Goal: Information Seeking & Learning: Learn about a topic

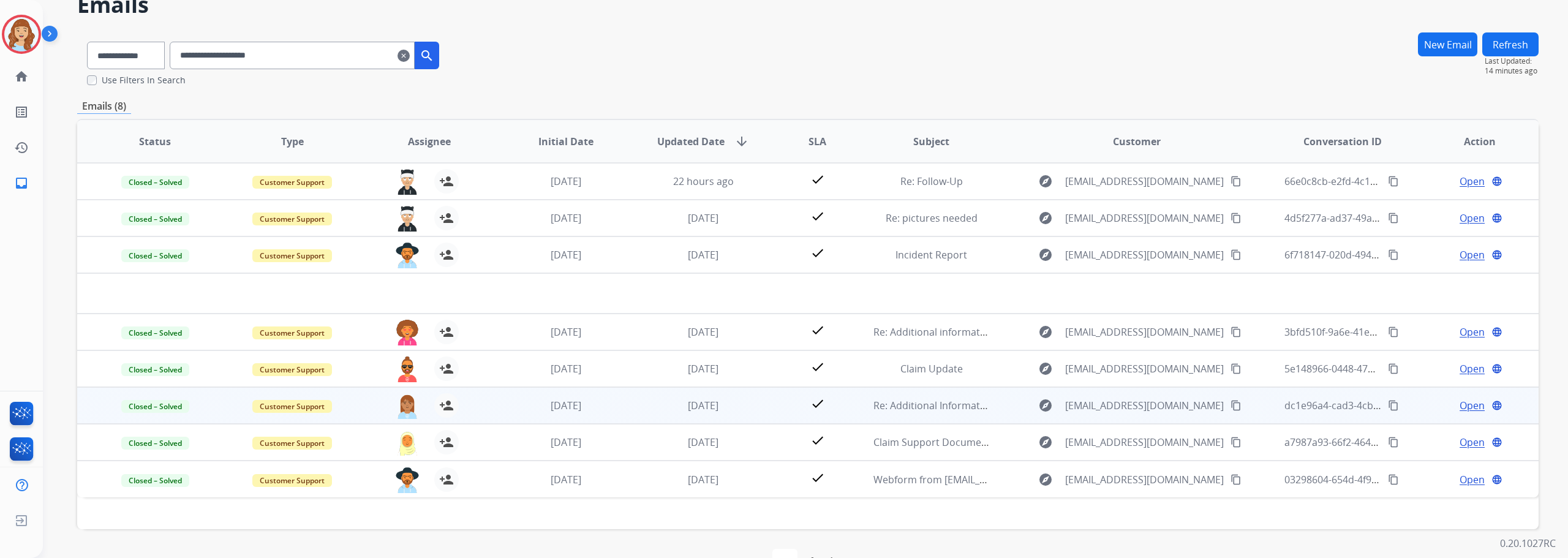
scroll to position [96, 0]
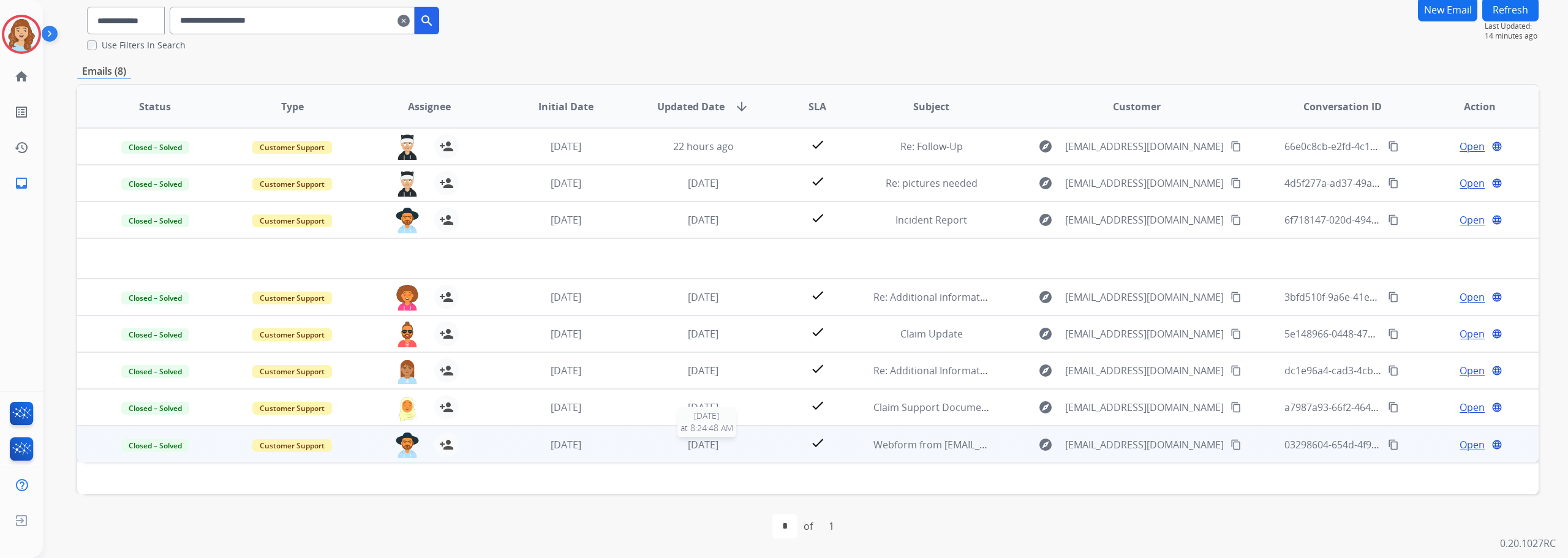
click at [755, 444] on div "[DATE]" at bounding box center [703, 444] width 117 height 14
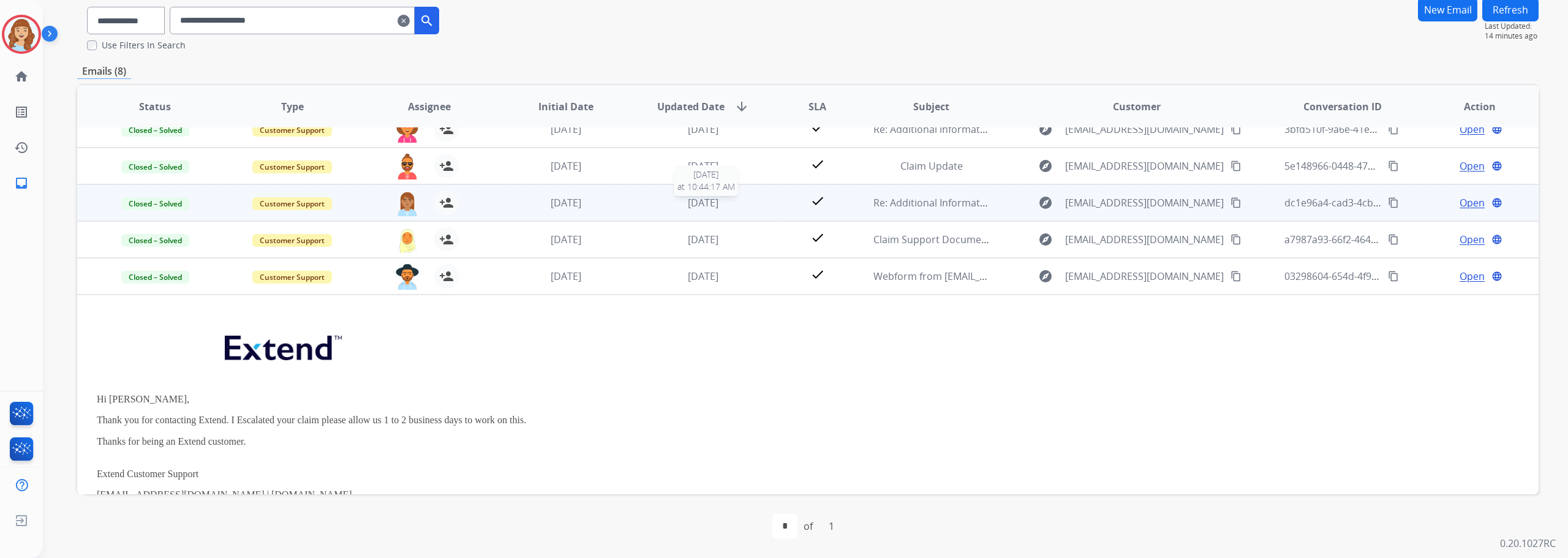
scroll to position [22, 0]
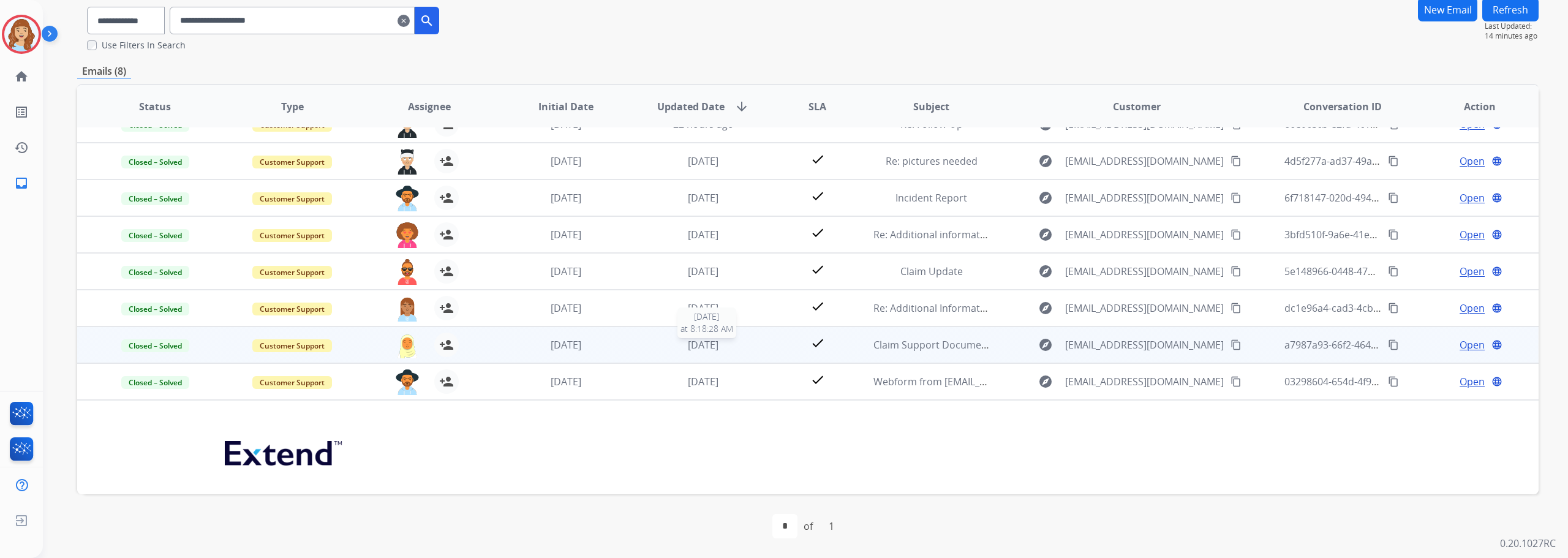
click at [748, 343] on div "[DATE]" at bounding box center [703, 344] width 117 height 14
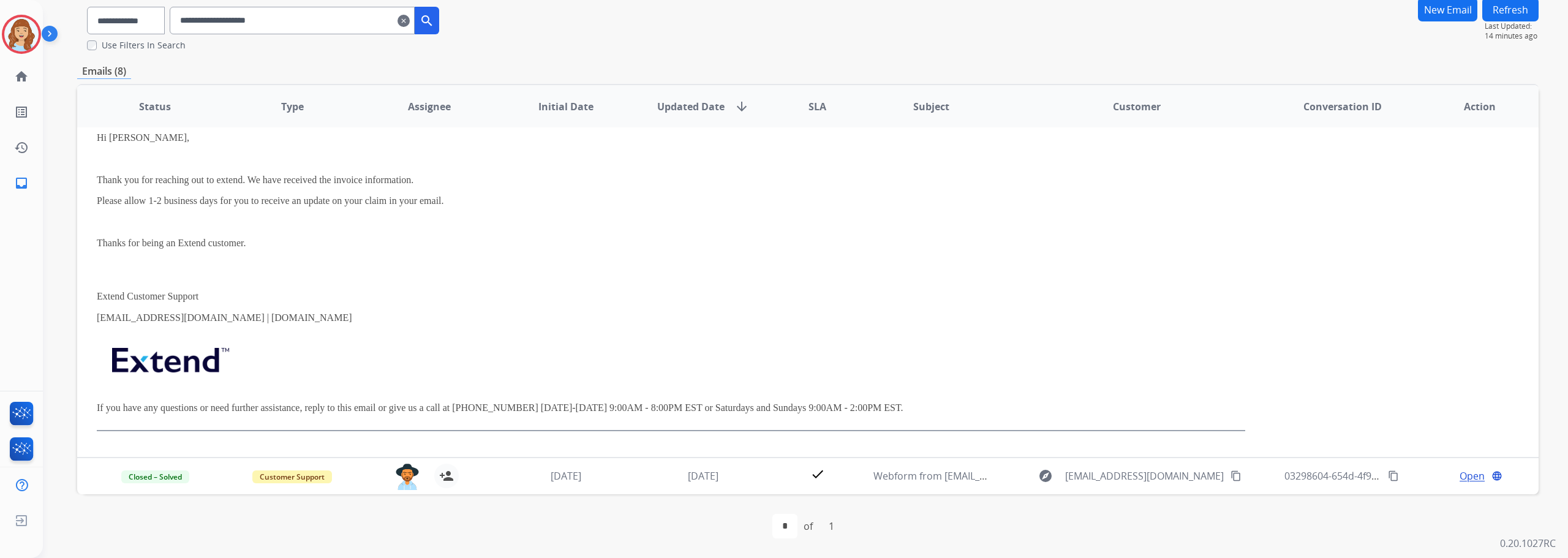
scroll to position [0, 0]
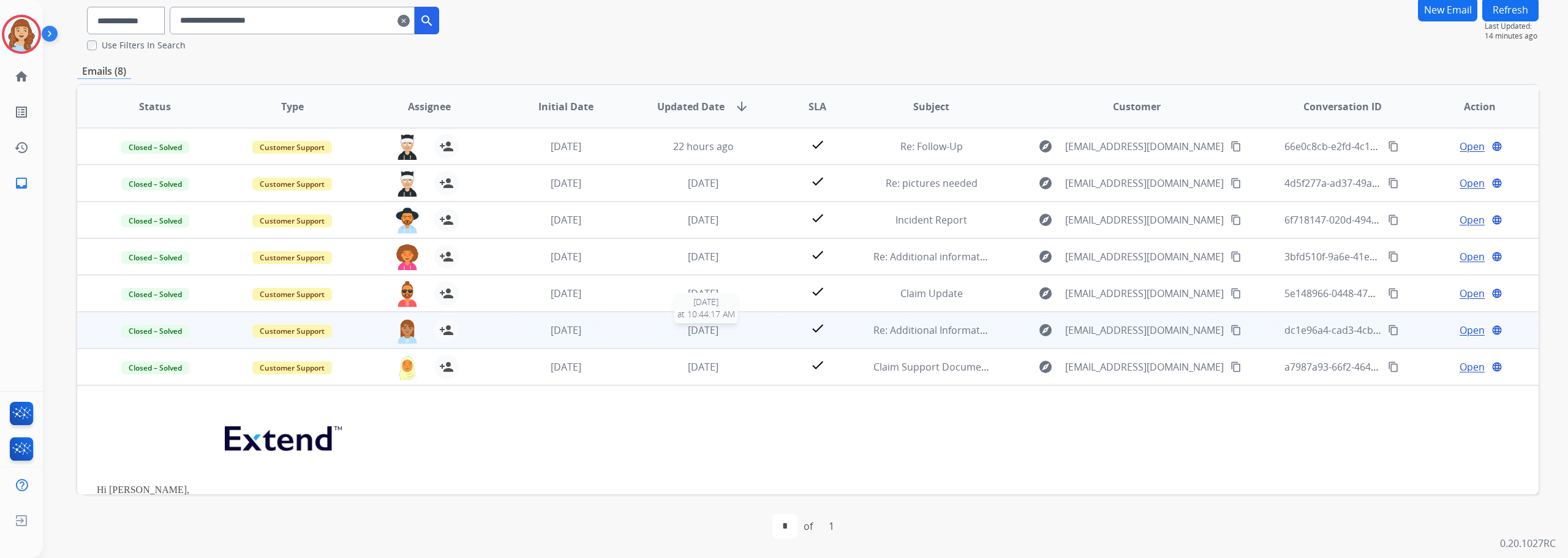
click at [749, 330] on div "[DATE]" at bounding box center [703, 330] width 117 height 14
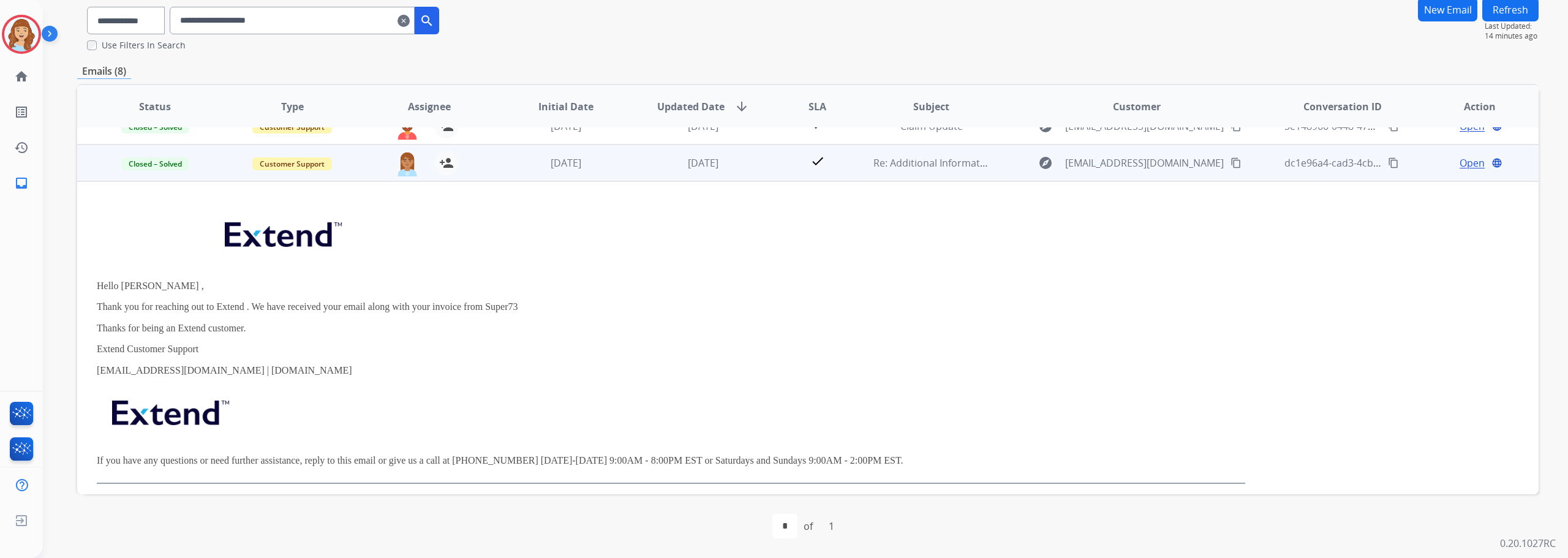
scroll to position [73, 0]
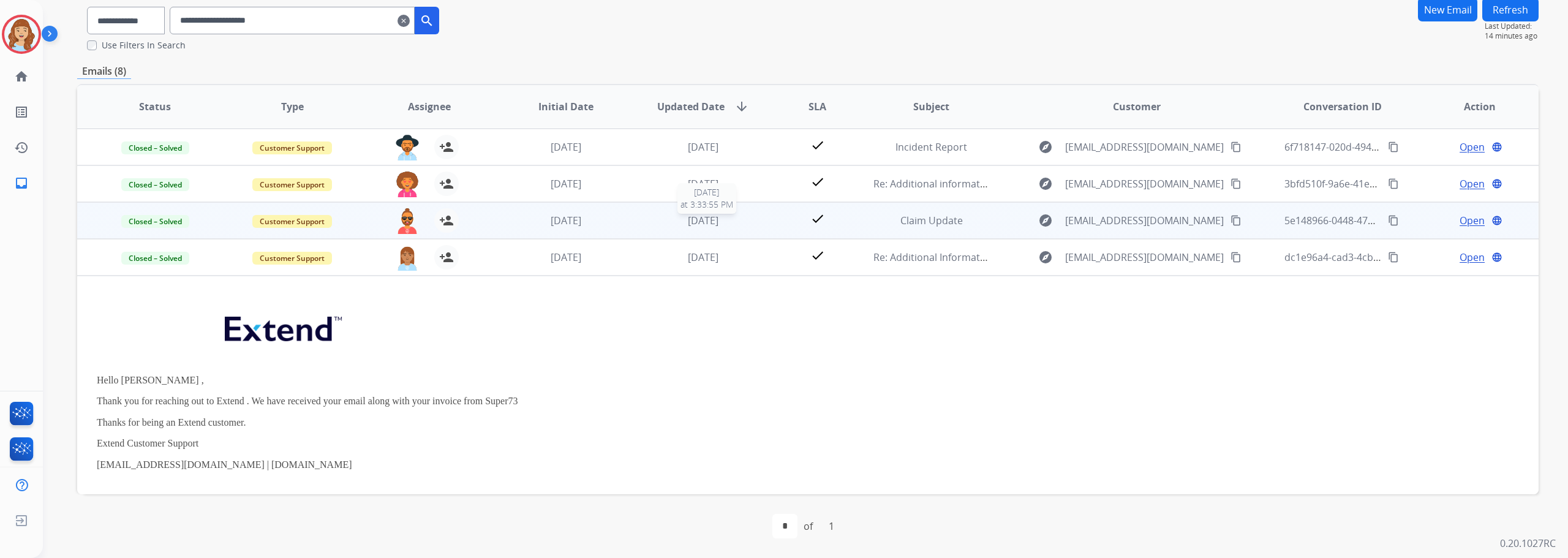
click at [742, 213] on div "[DATE]" at bounding box center [703, 220] width 117 height 14
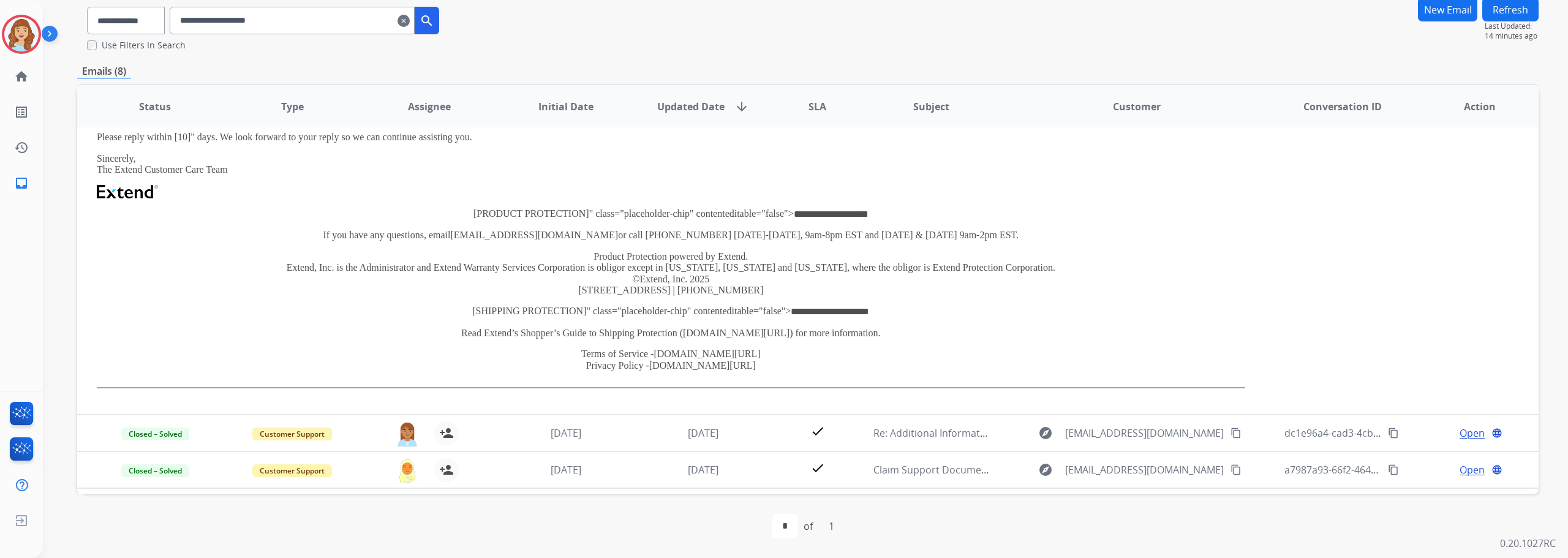
scroll to position [0, 0]
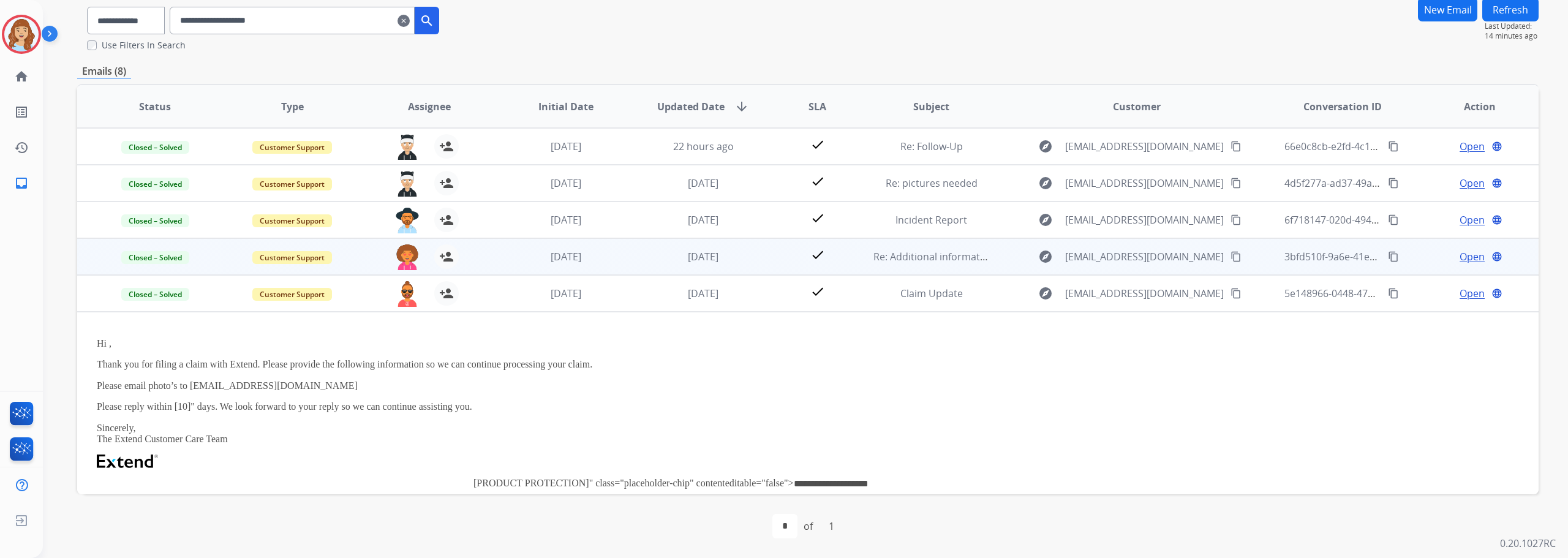
click at [763, 249] on td "check" at bounding box center [807, 257] width 91 height 37
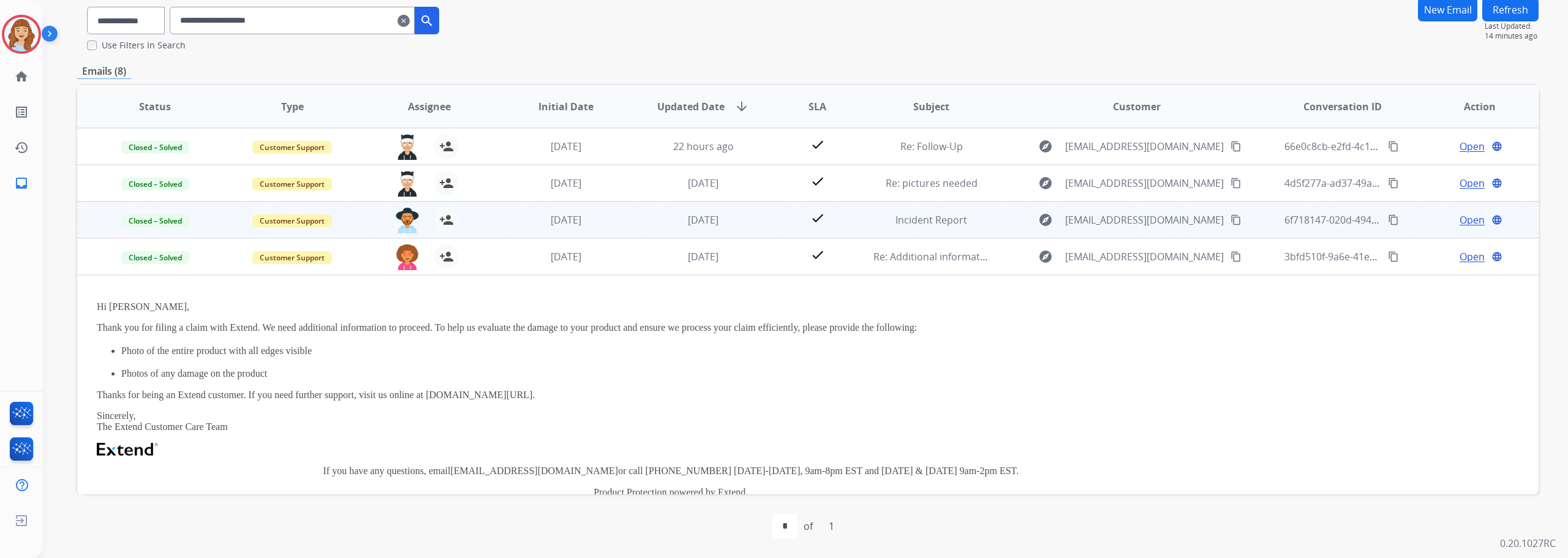
click at [762, 215] on td "check" at bounding box center [807, 219] width 91 height 37
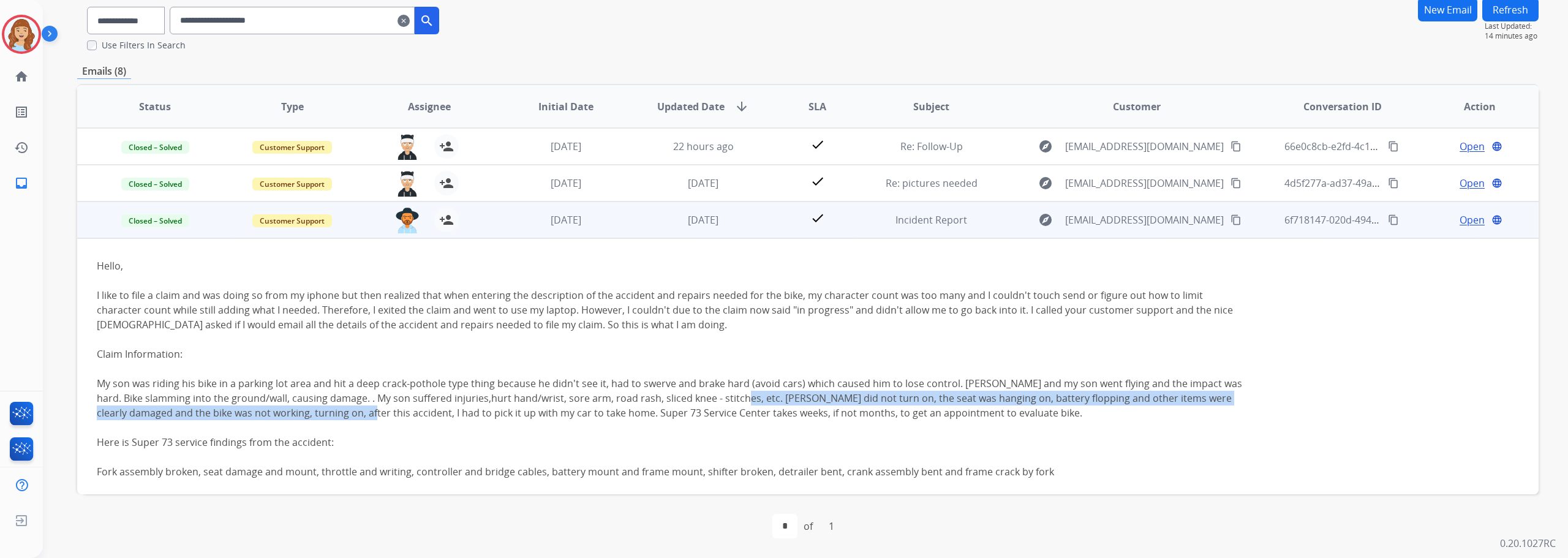
drag, startPoint x: 728, startPoint y: 398, endPoint x: 334, endPoint y: 417, distance: 394.5
click at [334, 417] on div "My son was riding his bike in a parking lot area and hit a deep crack-pothole t…" at bounding box center [671, 397] width 1148 height 44
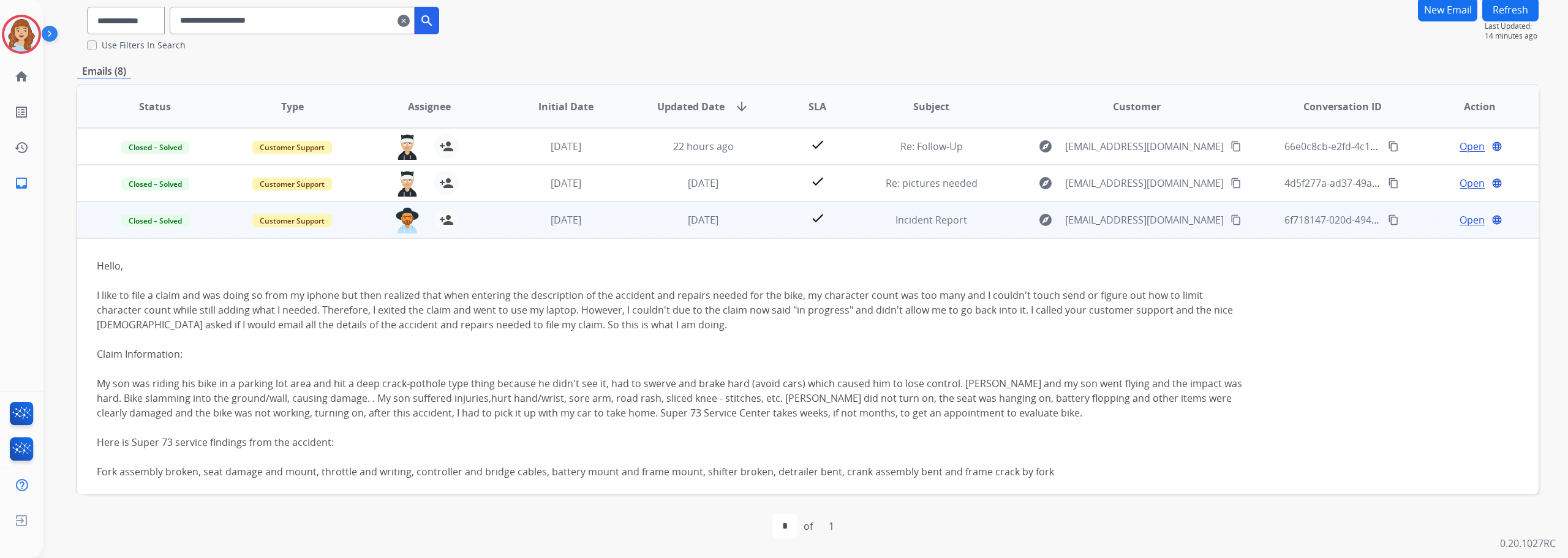
click at [100, 469] on div "Fork assembly broken, seat damage and mount, throttle and writing, controller a…" at bounding box center [671, 471] width 1148 height 14
click at [99, 471] on div "Fork assembly broken, seat damage and mount, throttle and writing, controller a…" at bounding box center [671, 471] width 1148 height 14
click at [1038, 471] on div "**********" at bounding box center [790, 227] width 1496 height 558
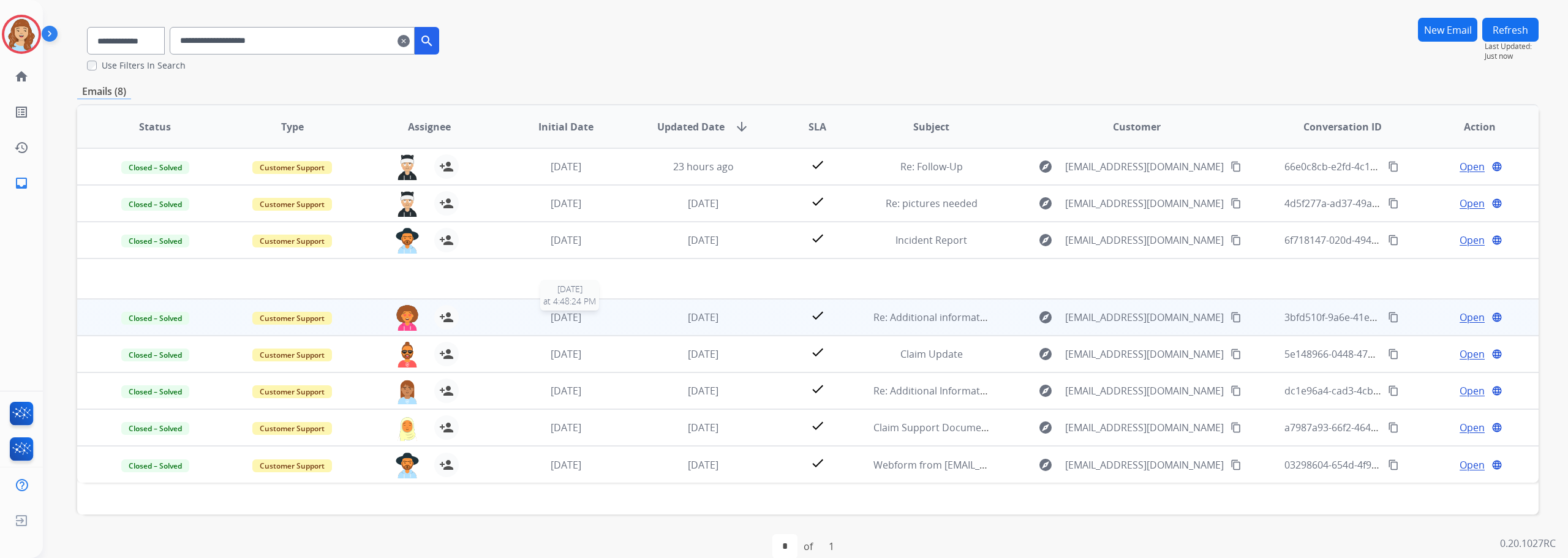
scroll to position [96, 0]
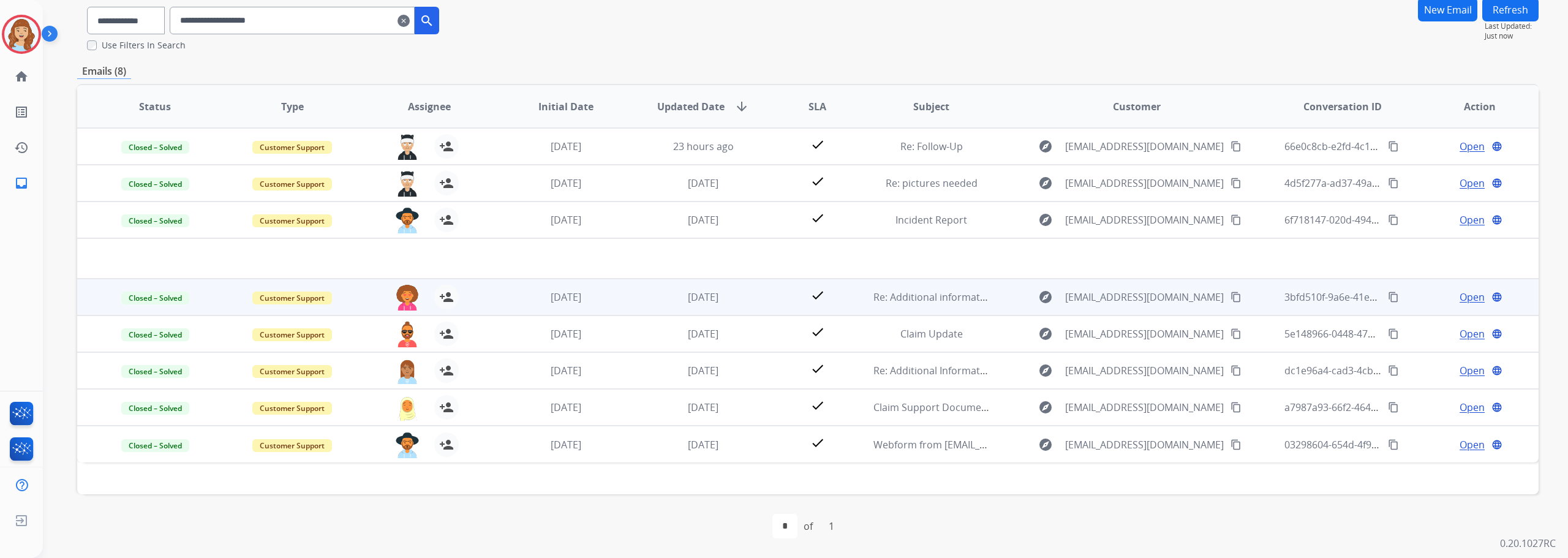
click at [762, 295] on td "check" at bounding box center [807, 296] width 91 height 37
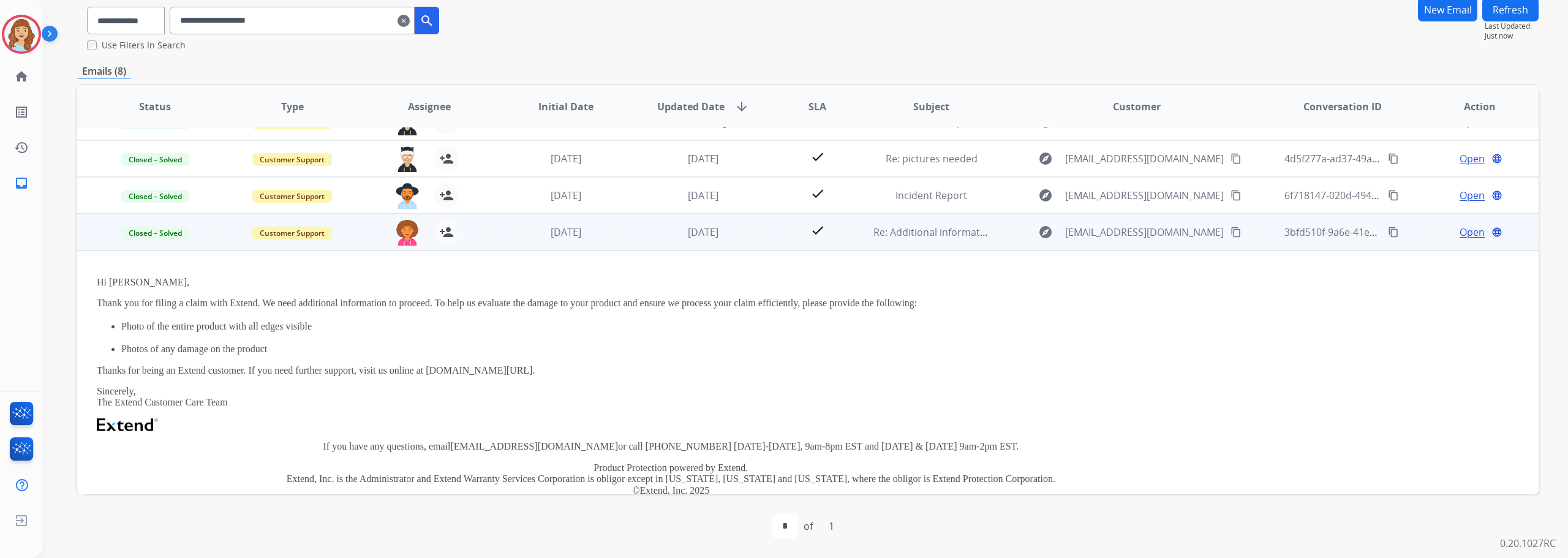
scroll to position [0, 0]
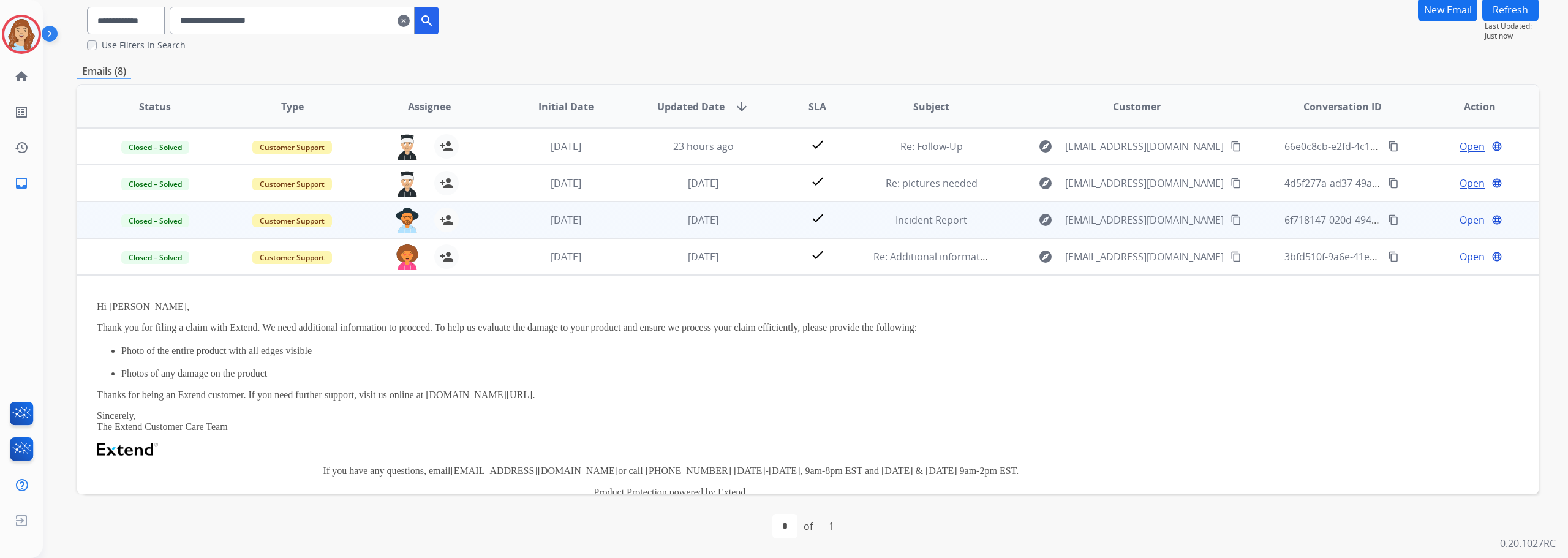
click at [763, 223] on td "check" at bounding box center [807, 219] width 91 height 37
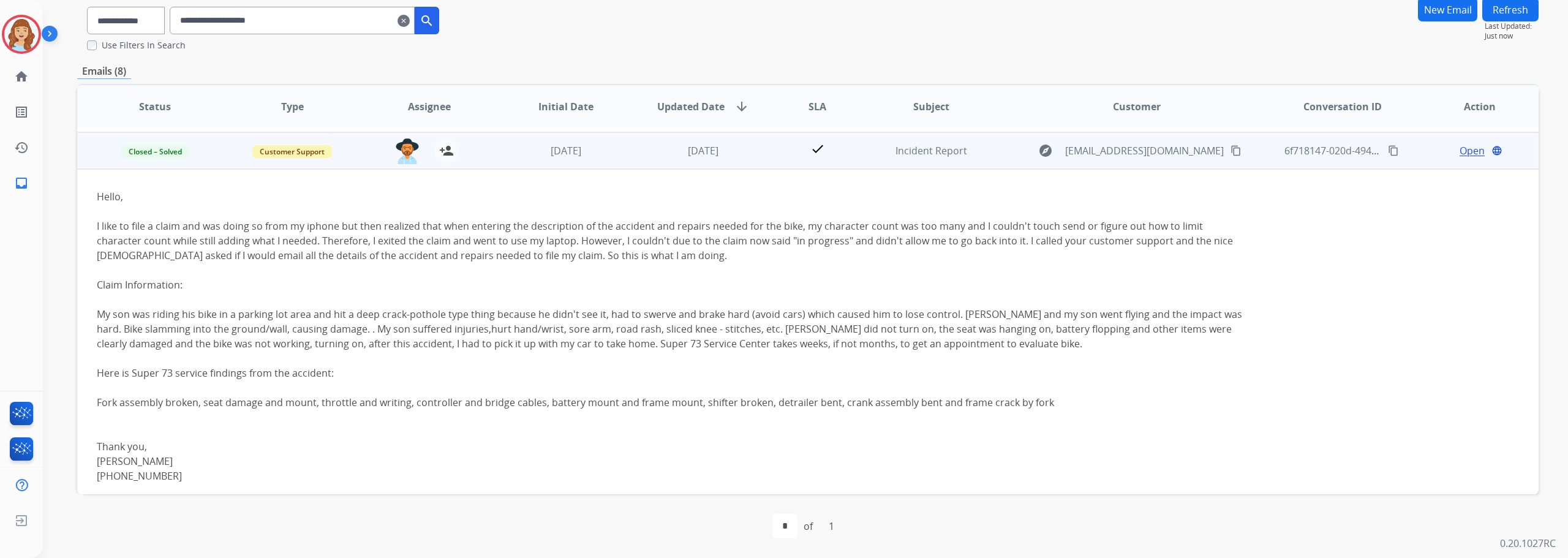
scroll to position [73, 0]
drag, startPoint x: 378, startPoint y: 312, endPoint x: 482, endPoint y: 306, distance: 104.2
click at [482, 306] on div "My son was riding his bike in a parking lot area and hit a deep crack-pothole t…" at bounding box center [671, 324] width 1148 height 44
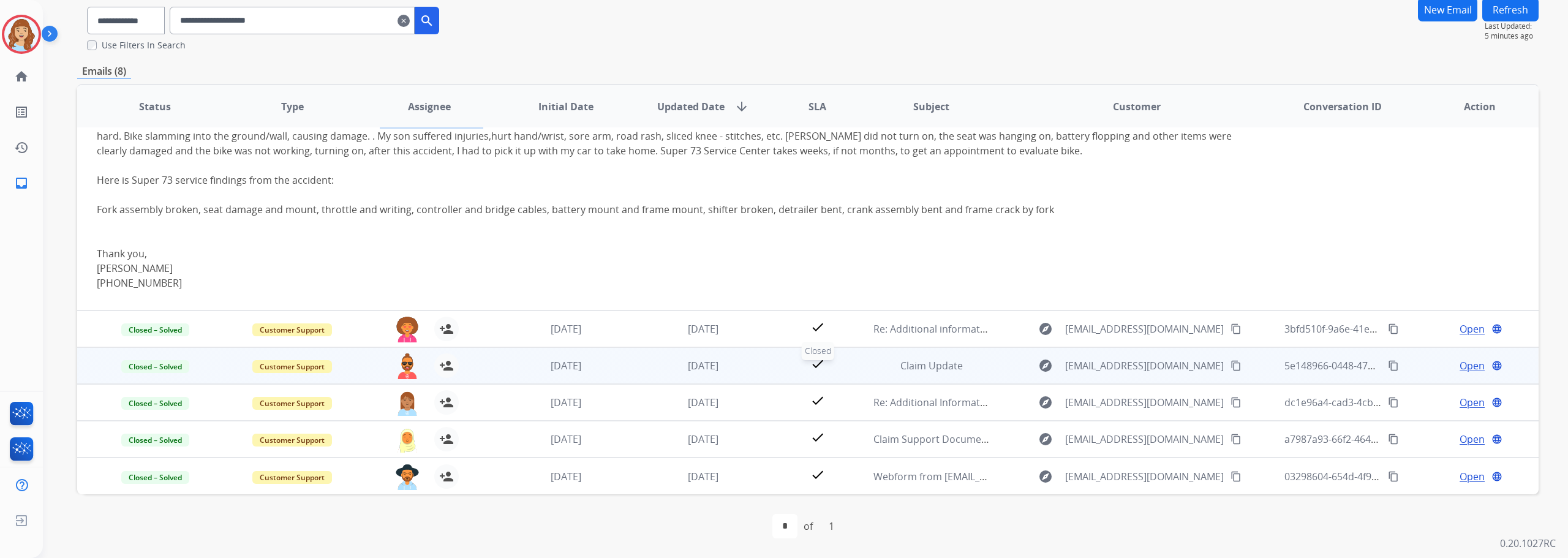
scroll to position [0, 0]
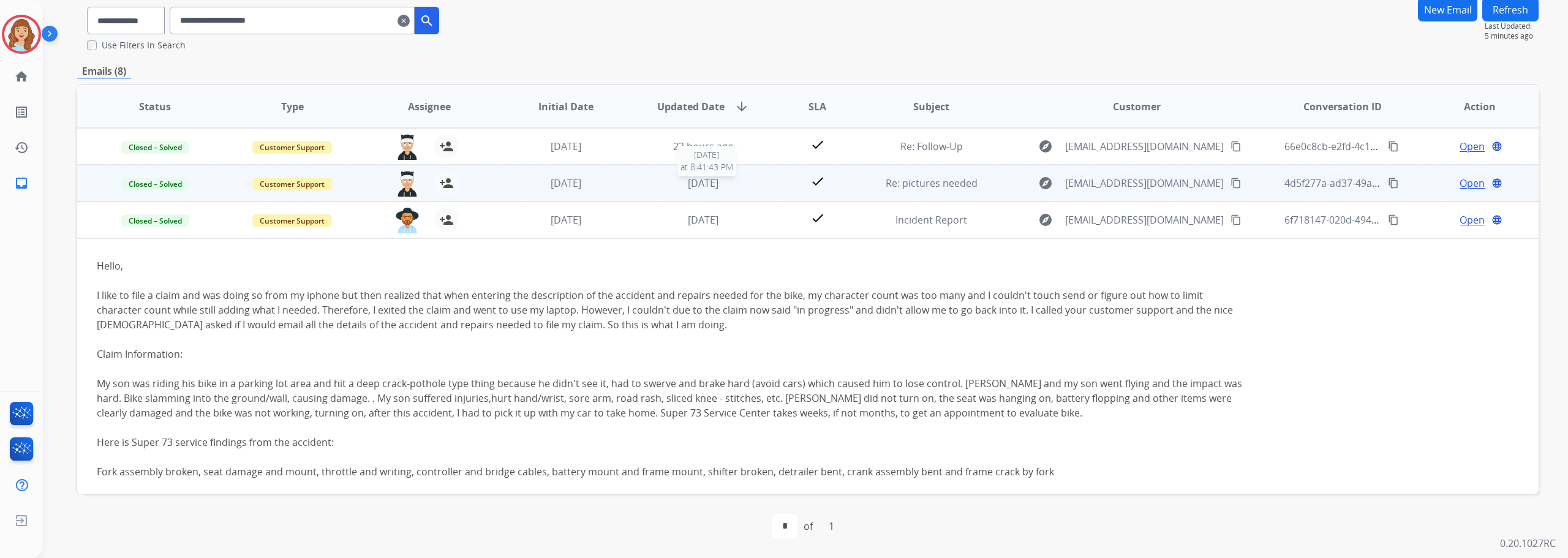
click at [645, 188] on div "[DATE]" at bounding box center [703, 183] width 117 height 14
